Goal: Task Accomplishment & Management: Complete application form

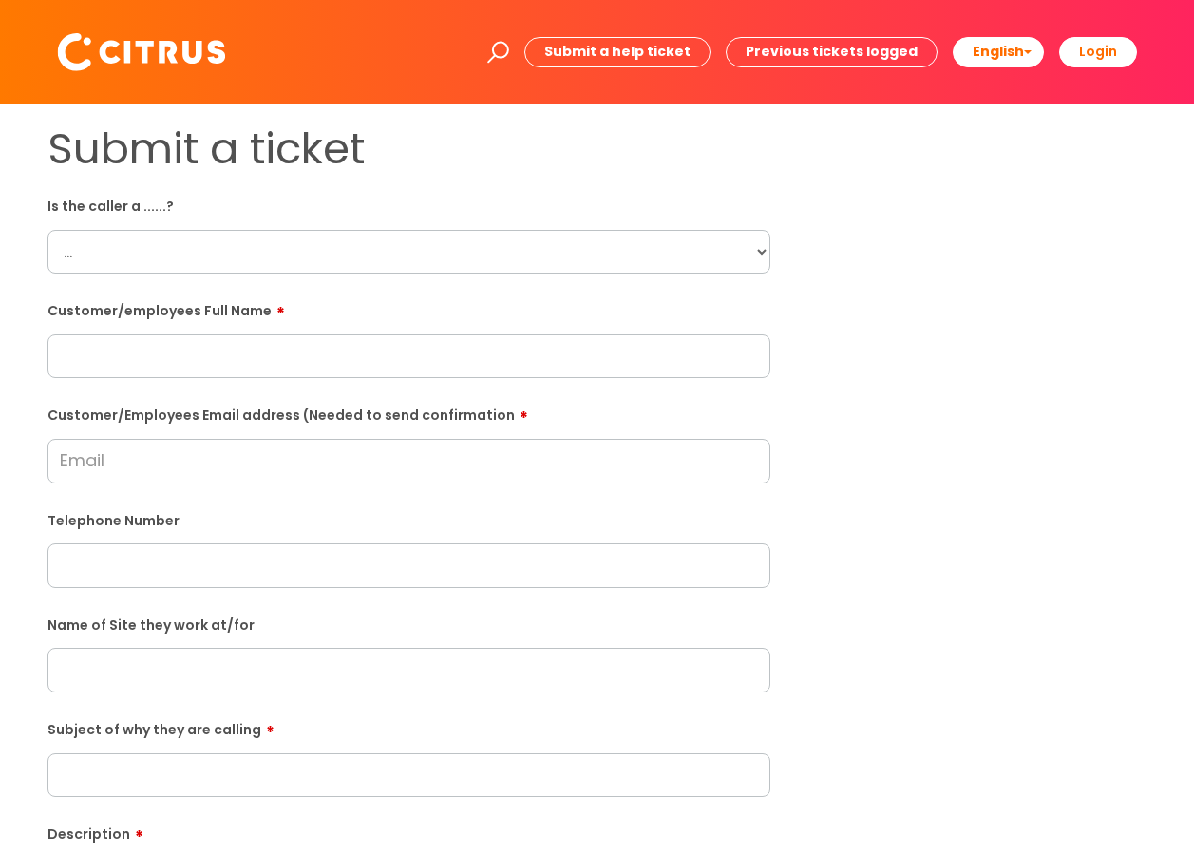
drag, startPoint x: 308, startPoint y: 268, endPoint x: 333, endPoint y: 276, distance: 27.0
click at [308, 268] on select "... Citrus Customer Citrus Employee [DEMOGRAPHIC_DATA] Supplier" at bounding box center [409, 252] width 723 height 44
click at [48, 230] on select "... Citrus Customer Citrus Employee [DEMOGRAPHIC_DATA] Supplier" at bounding box center [409, 252] width 723 height 44
click at [291, 267] on select "... Citrus Customer Citrus Employee [DEMOGRAPHIC_DATA] Supplier" at bounding box center [409, 252] width 723 height 44
select select "Citrus Employee"
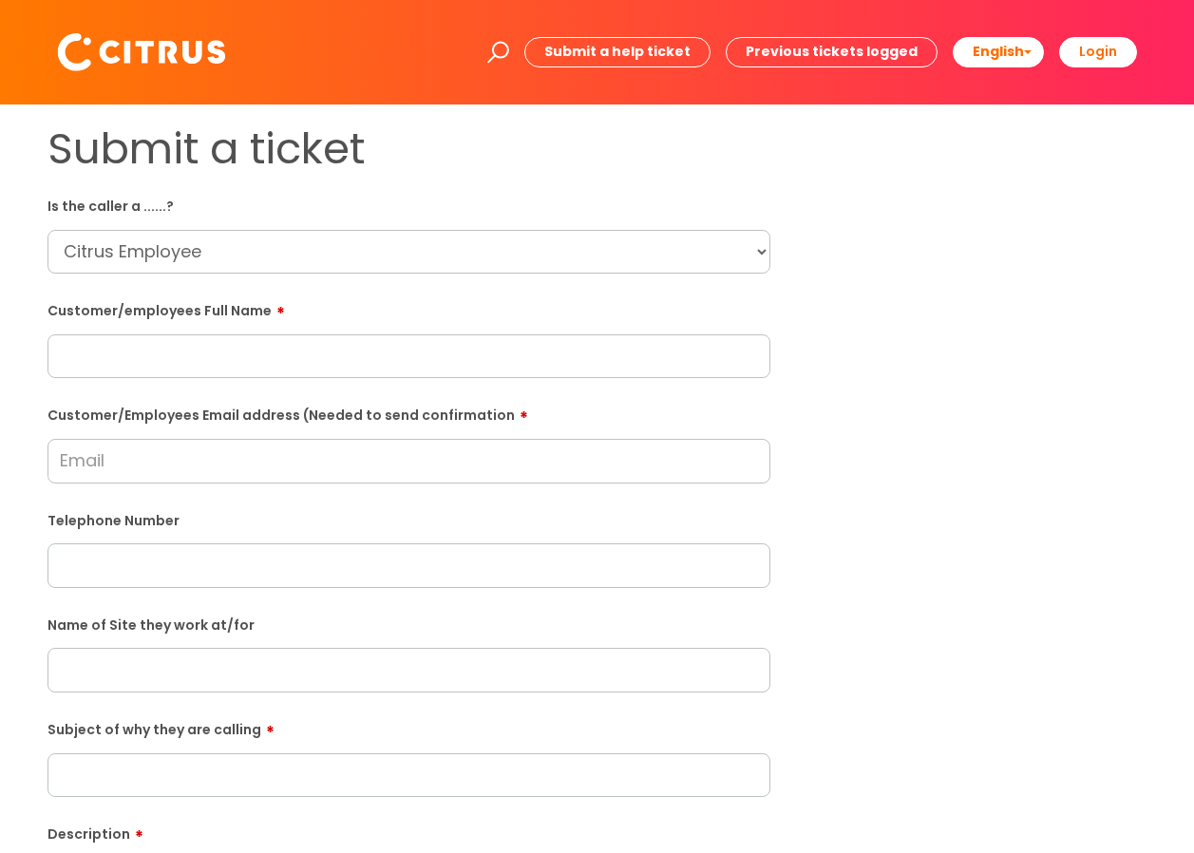
click at [48, 230] on select "... Citrus Customer Citrus Employee [DEMOGRAPHIC_DATA] Supplier" at bounding box center [409, 252] width 723 height 44
click at [307, 352] on input "text" at bounding box center [409, 356] width 723 height 44
paste input "[PERSON_NAME]"
type input "[PERSON_NAME]"
click at [201, 466] on input "Customer/Employees Email address (Needed to send confirmation" at bounding box center [409, 461] width 723 height 44
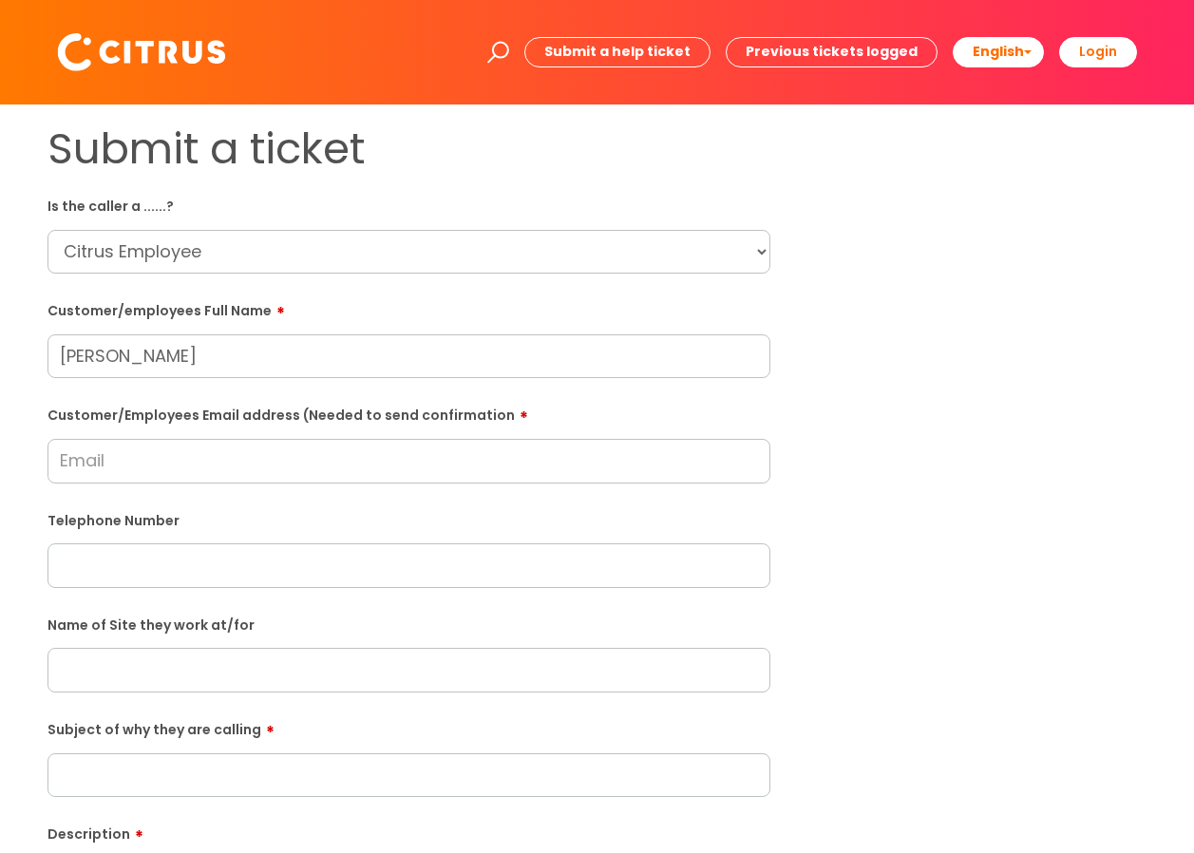
click at [307, 453] on input "Customer/Employees Email address (Needed to send confirmation" at bounding box center [409, 461] width 723 height 44
paste input "[EMAIL_ADDRESS][DOMAIN_NAME]"
type input "[EMAIL_ADDRESS][DOMAIN_NAME]"
click at [255, 520] on label "Telephone Number" at bounding box center [409, 519] width 723 height 20
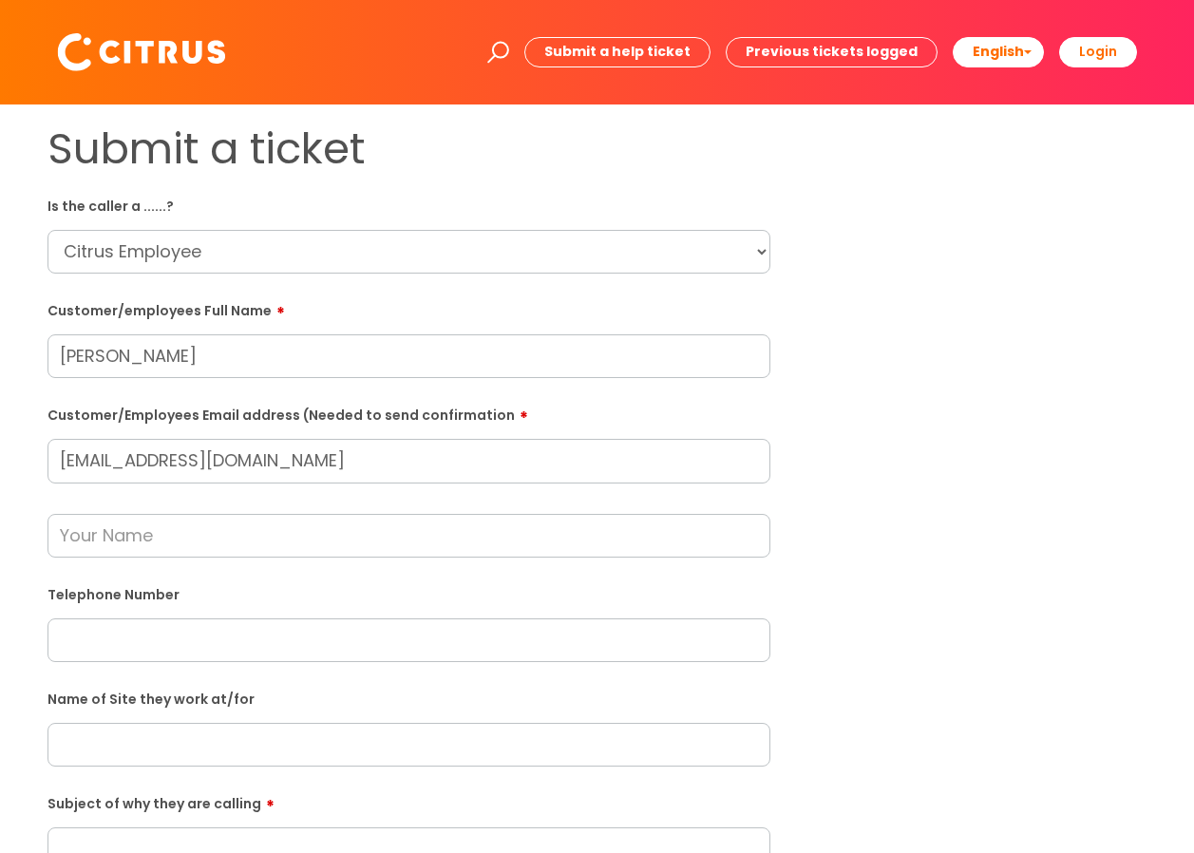
click at [255, 520] on input "text" at bounding box center [409, 536] width 723 height 44
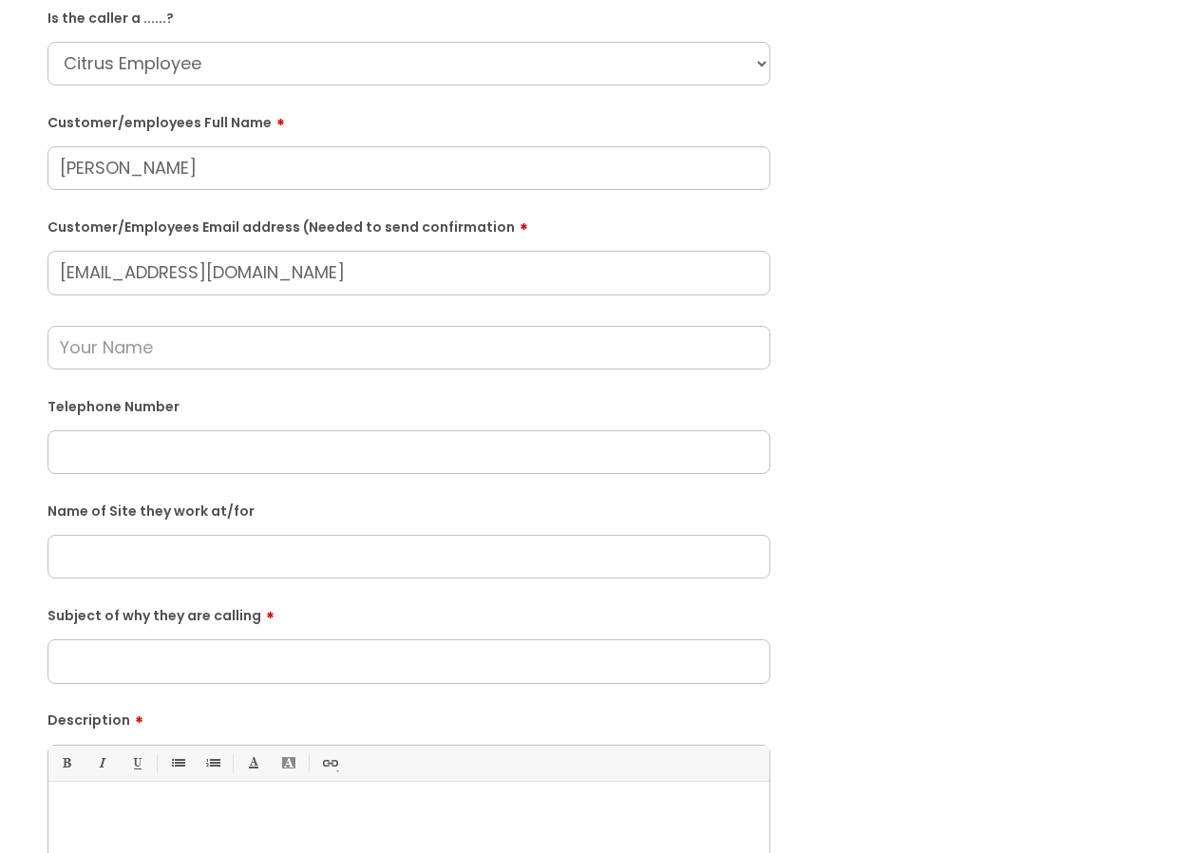
scroll to position [190, 0]
click at [238, 436] on input "text" at bounding box center [409, 450] width 723 height 44
click at [179, 469] on input "text" at bounding box center [409, 450] width 723 height 44
paste input "07999 888970"
type input "07999 888970"
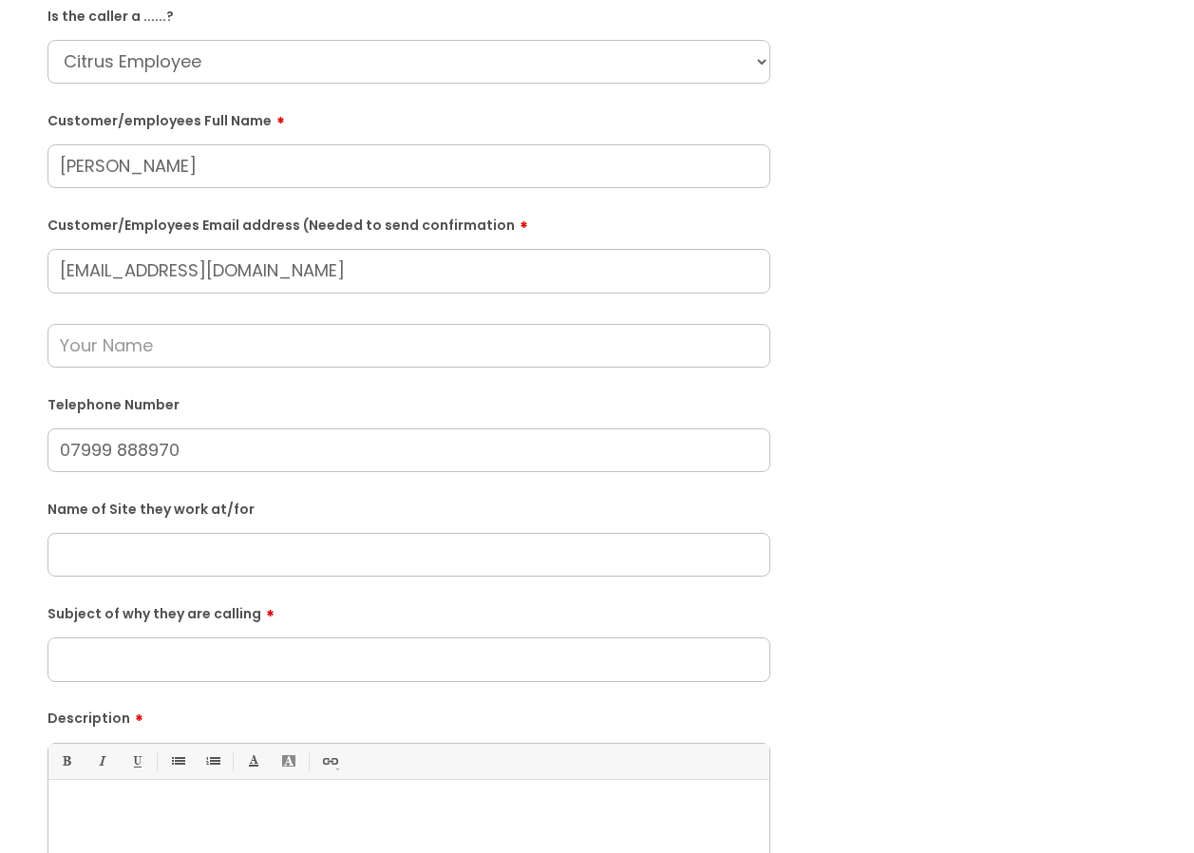
click at [197, 559] on input "text" at bounding box center [409, 555] width 723 height 44
click at [181, 547] on input "text" at bounding box center [409, 555] width 723 height 44
paste input "7 Bone Restaurant"
type input "7 Bone Restaurant"
click at [171, 656] on input "Subject of why they are calling" at bounding box center [409, 660] width 723 height 44
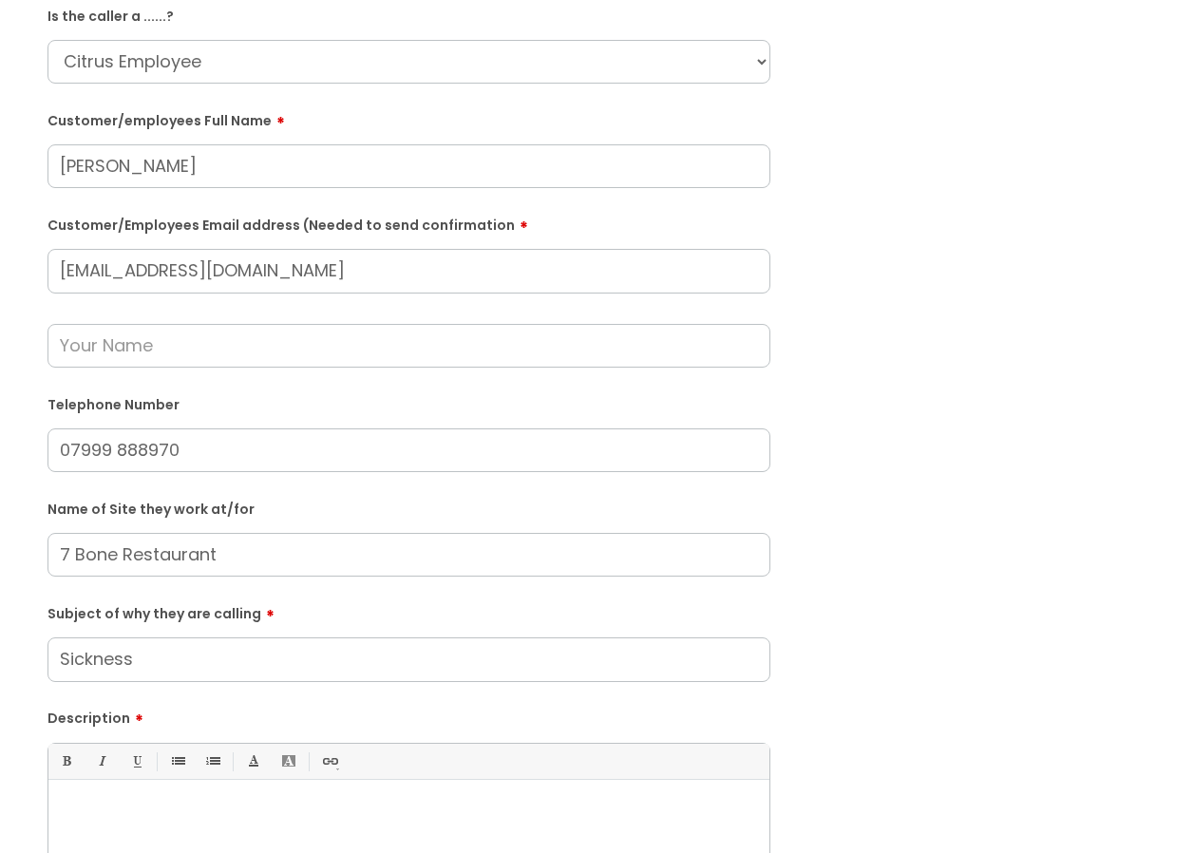
type input "Sickness"
click at [261, 347] on input "text" at bounding box center [409, 346] width 723 height 44
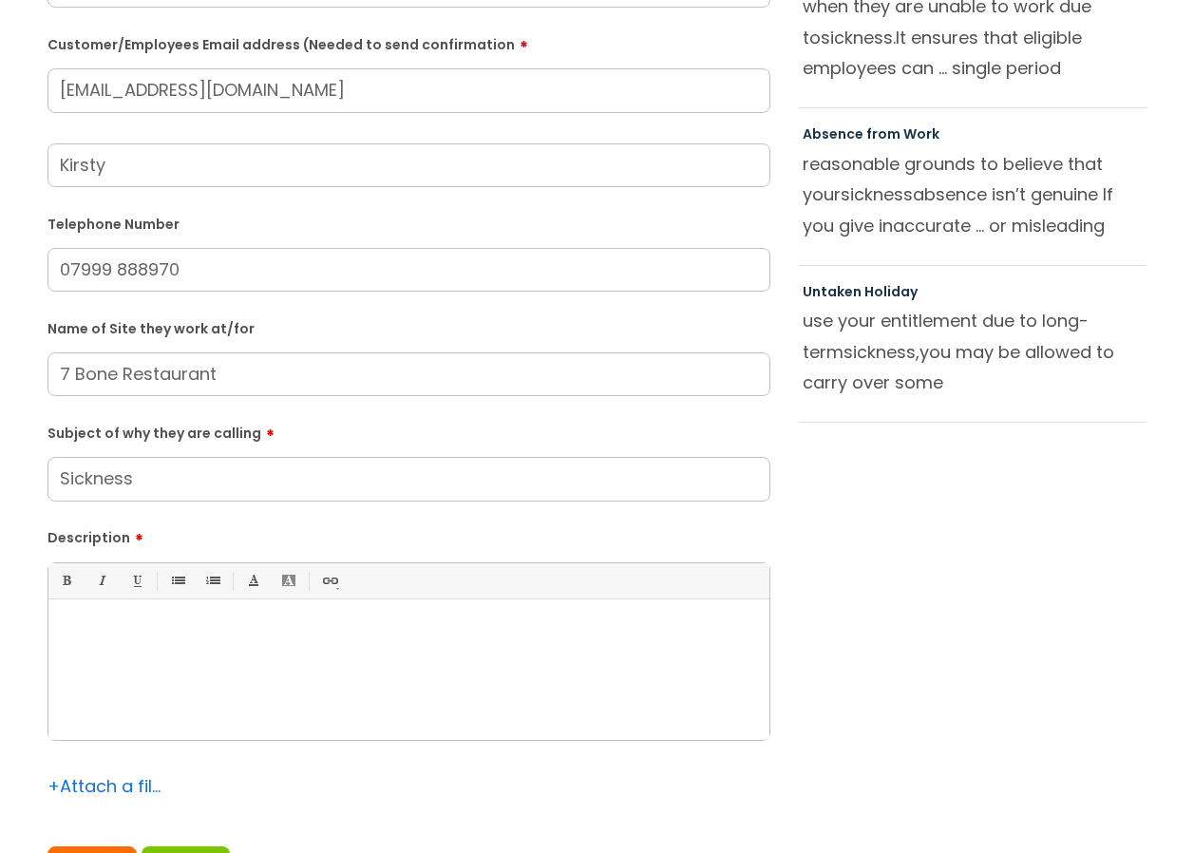
scroll to position [570, 0]
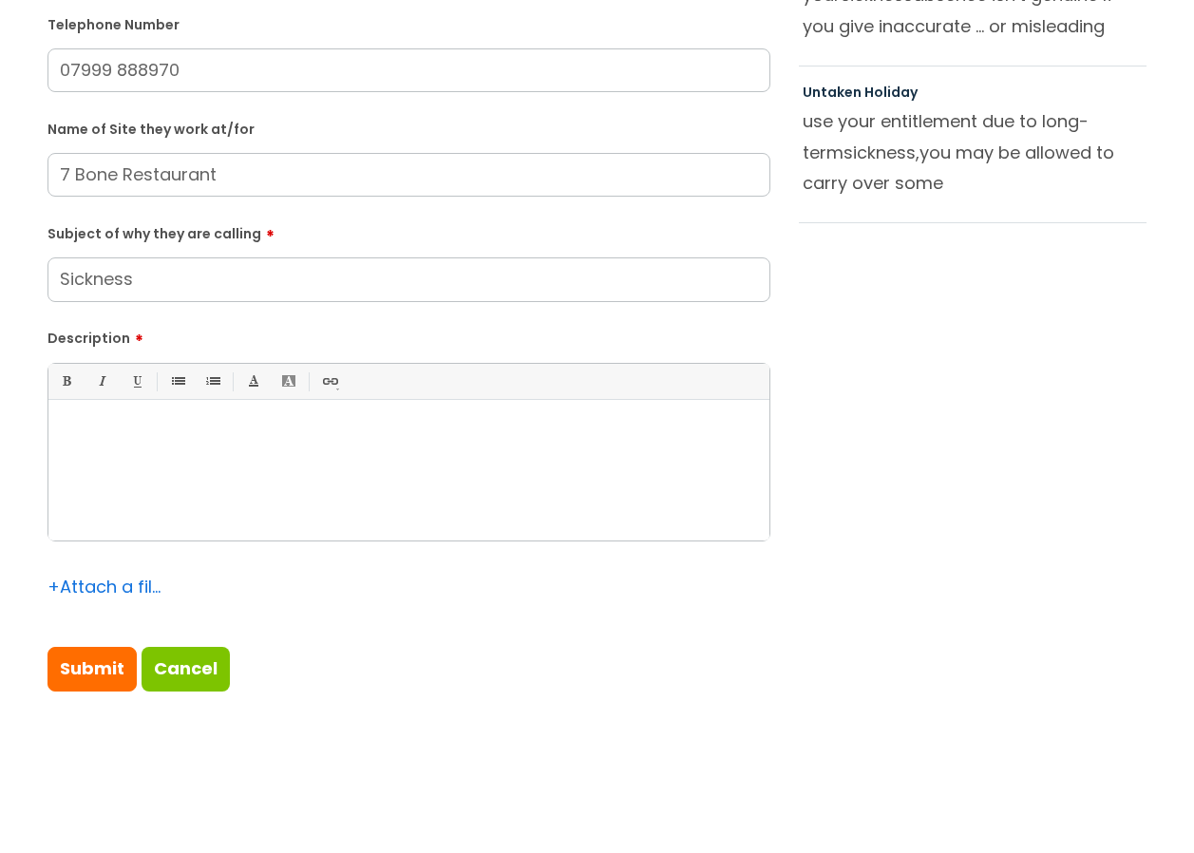
type input "Kirsty"
click at [441, 413] on div at bounding box center [408, 474] width 721 height 131
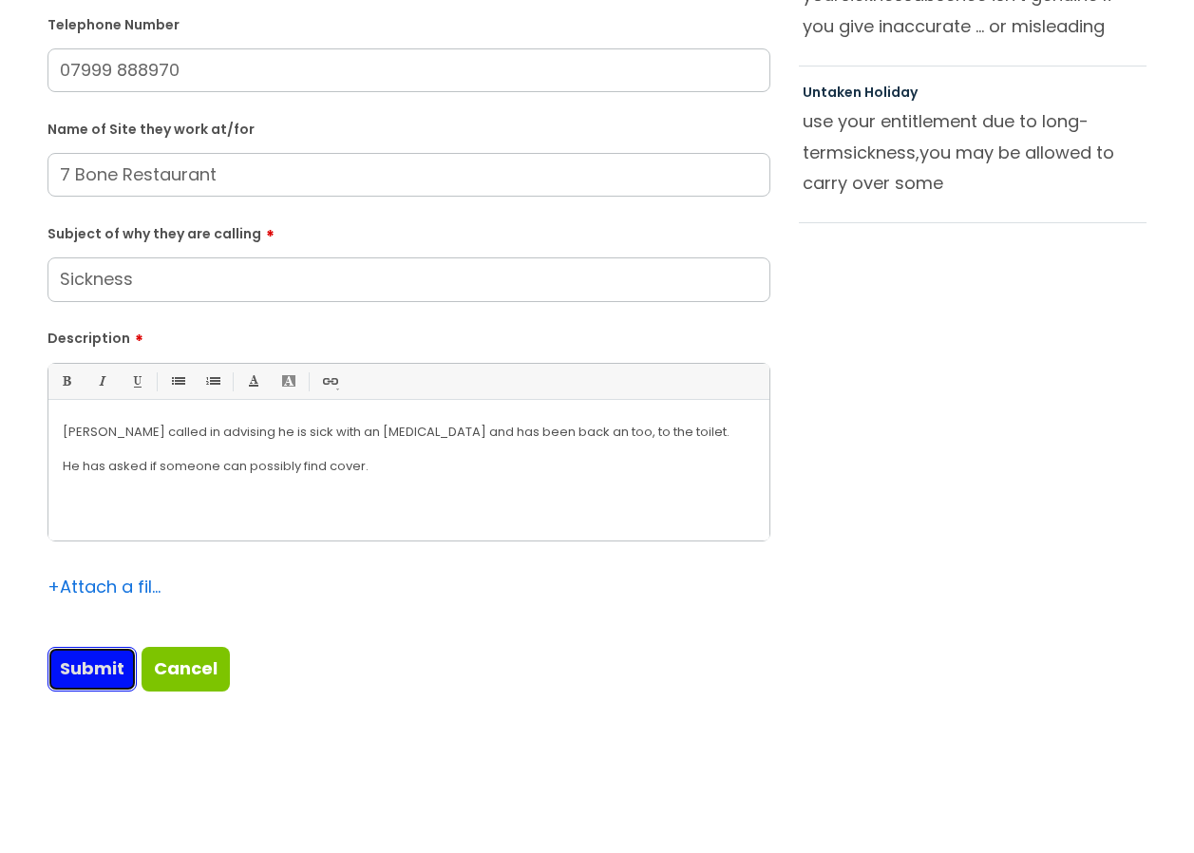
click at [111, 672] on input "Submit" at bounding box center [92, 669] width 89 height 44
type input "Please Wait..."
